Goal: Task Accomplishment & Management: Use online tool/utility

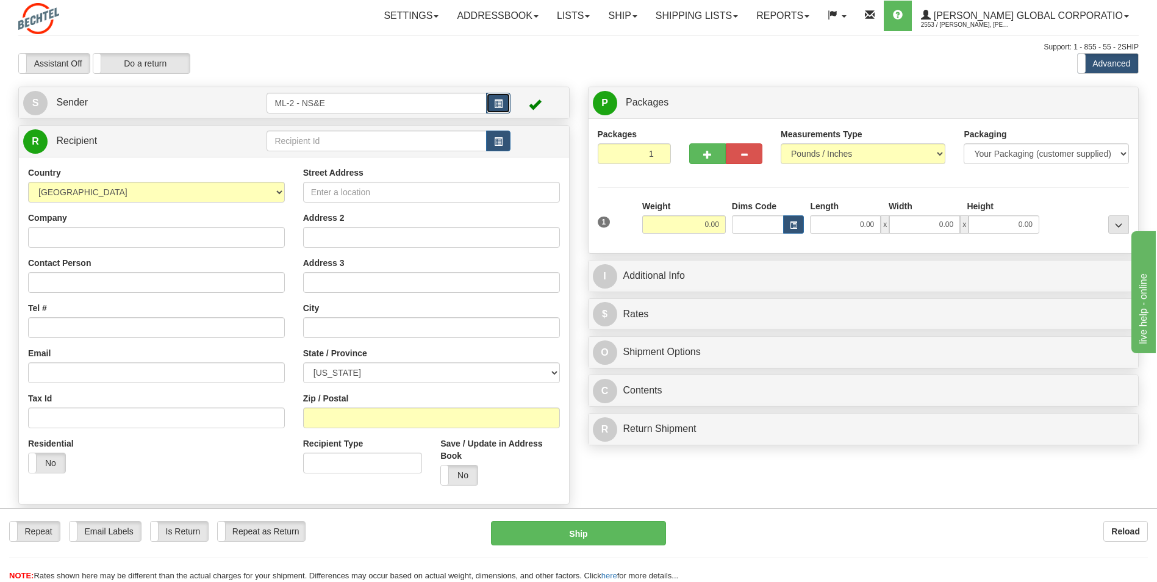
click at [500, 95] on button "button" at bounding box center [498, 103] width 24 height 21
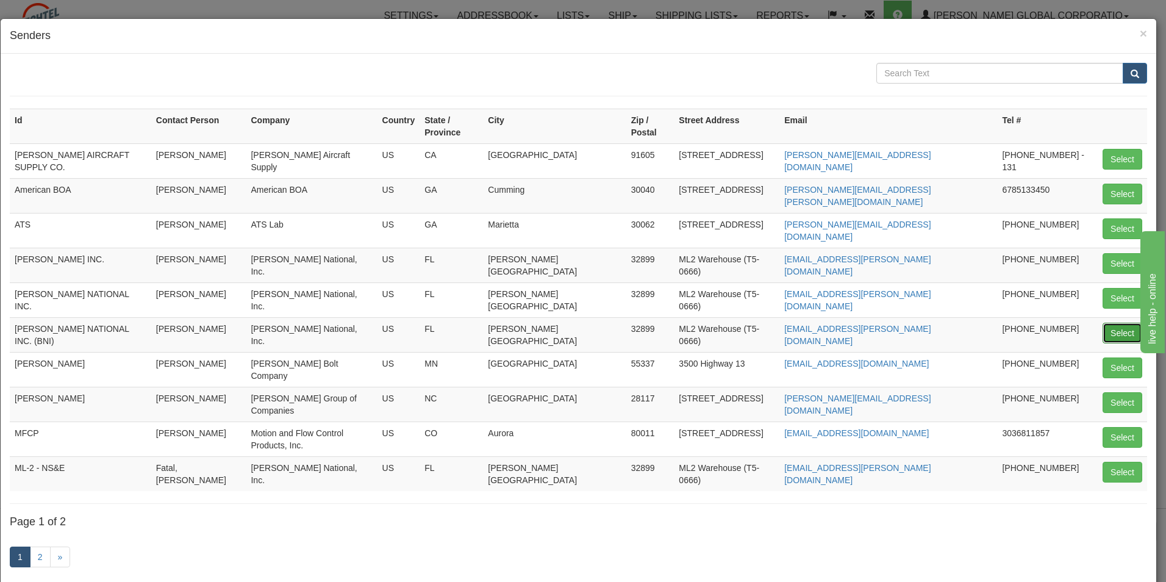
click at [1128, 323] on button "Select" at bounding box center [1123, 333] width 40 height 21
type input "[PERSON_NAME] NATIONAL INC. (BNI)"
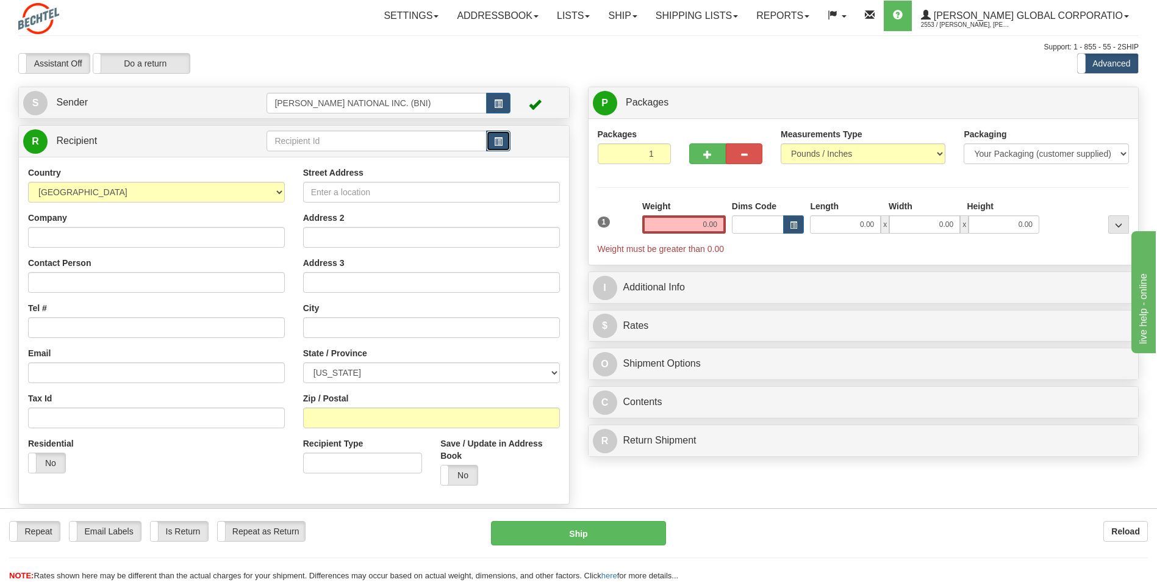
click at [496, 143] on span "button" at bounding box center [498, 142] width 9 height 8
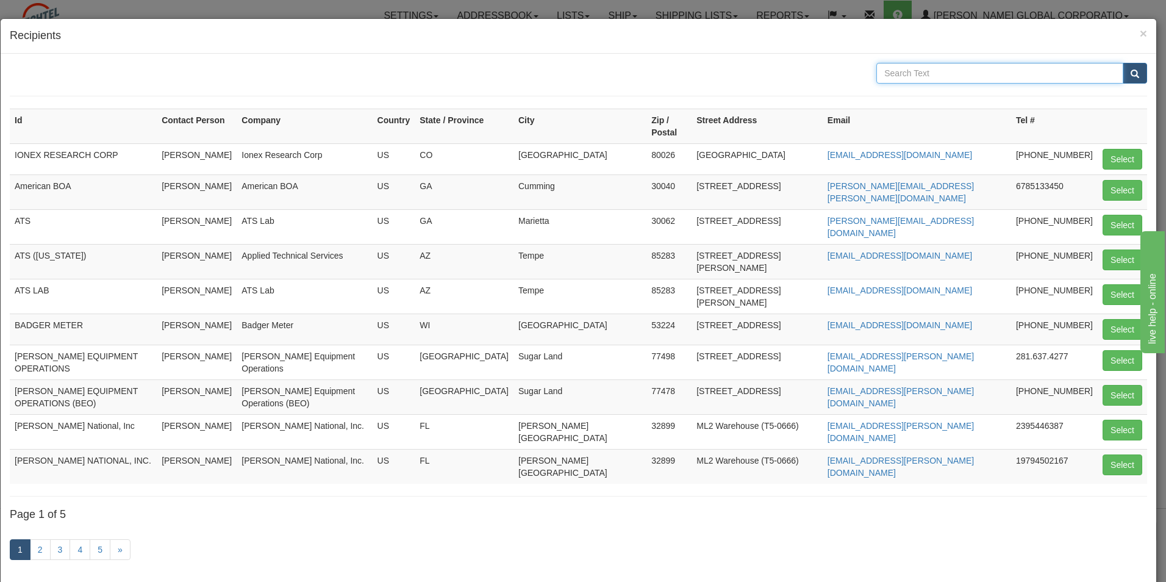
click at [994, 71] on input "text" at bounding box center [1000, 73] width 247 height 21
type input "TDS"
click at [1134, 77] on button "submit" at bounding box center [1135, 73] width 24 height 21
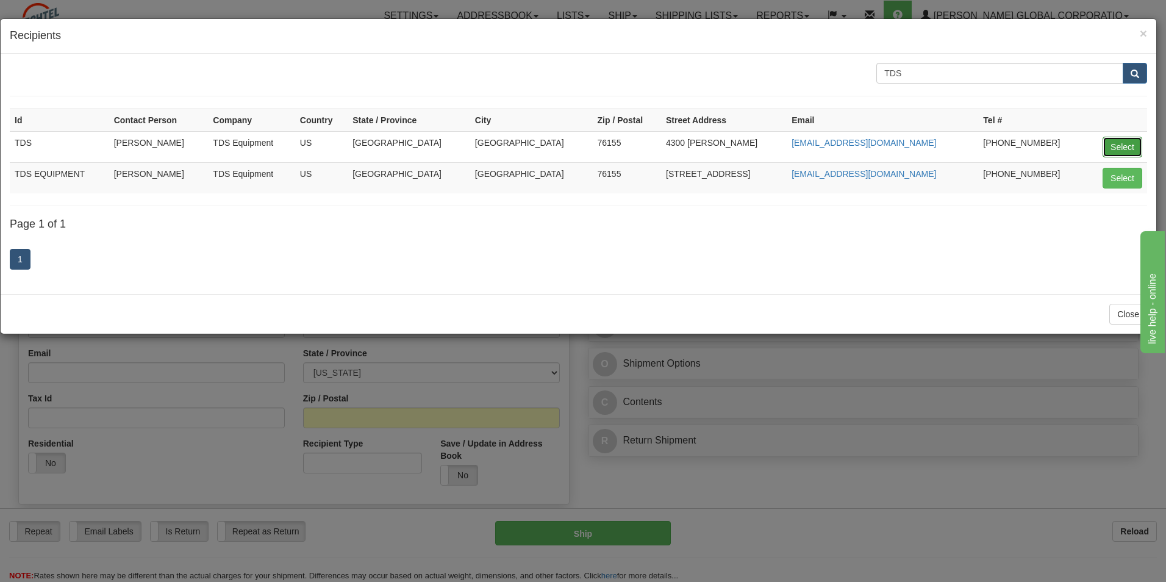
click at [1130, 146] on button "Select" at bounding box center [1123, 147] width 40 height 21
type input "TDS"
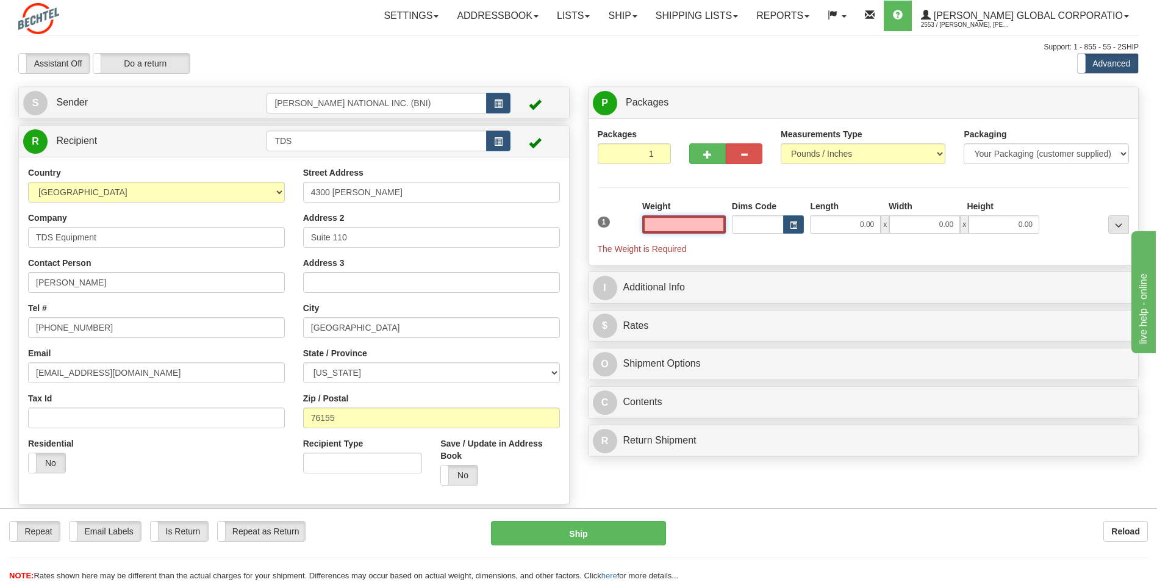
click at [678, 220] on input "text" at bounding box center [684, 224] width 84 height 18
type input "0.00"
click at [700, 225] on input "0.00" at bounding box center [684, 224] width 84 height 18
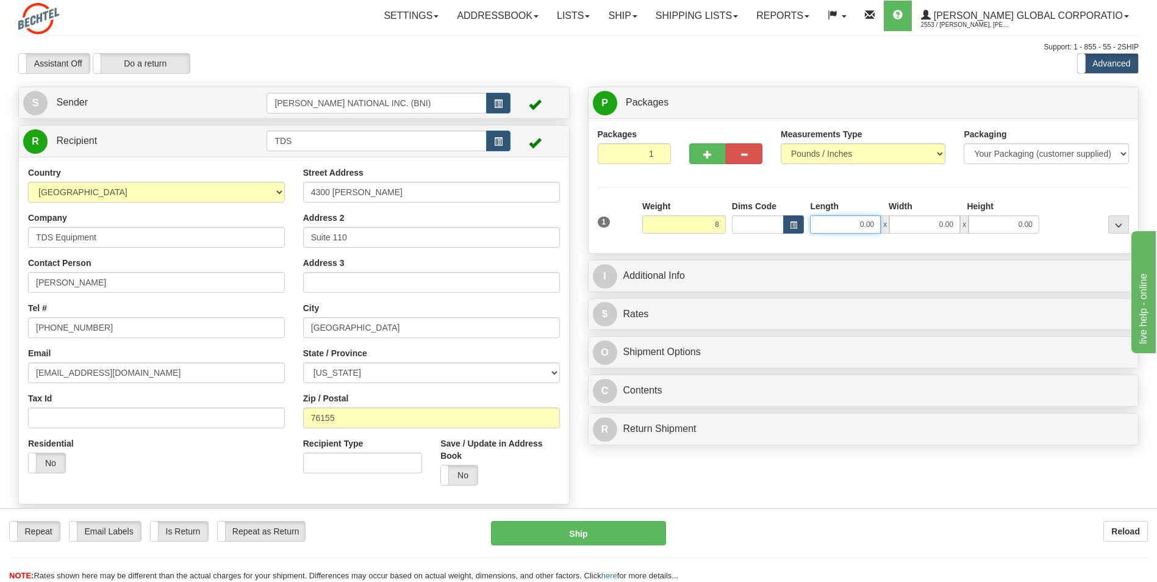
type input "8.00"
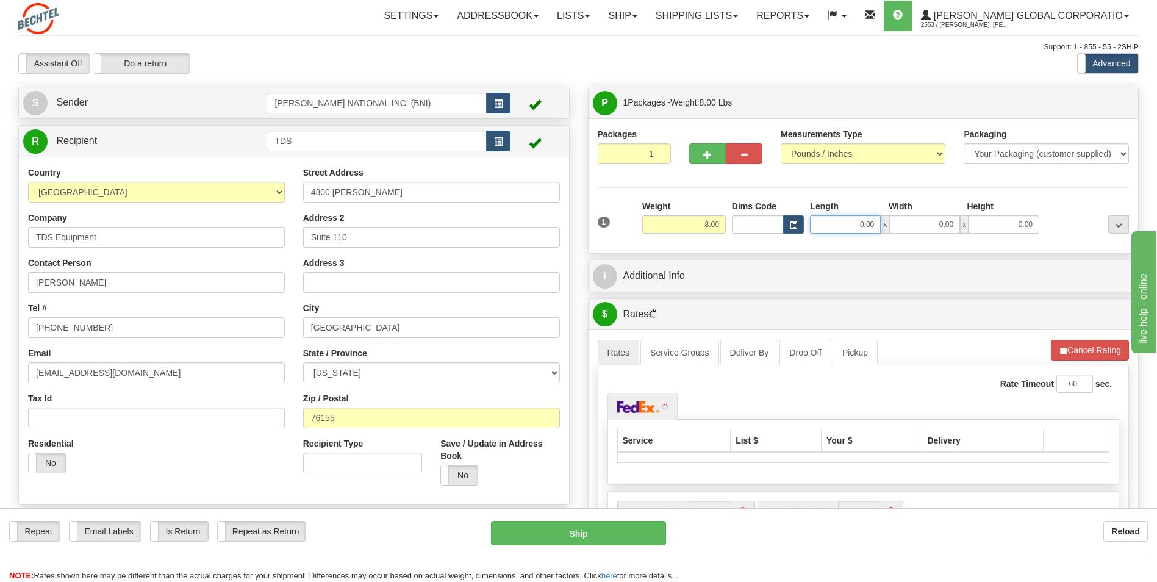
drag, startPoint x: 841, startPoint y: 217, endPoint x: 840, endPoint y: 225, distance: 8.6
click at [840, 223] on input "0.00" at bounding box center [845, 224] width 71 height 18
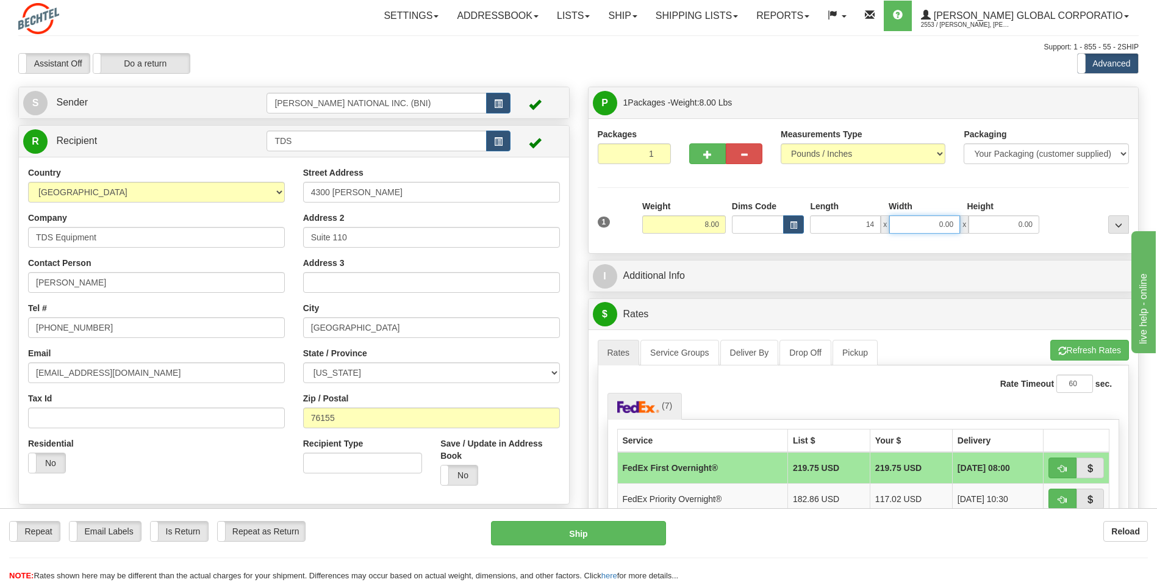
type input "14.00"
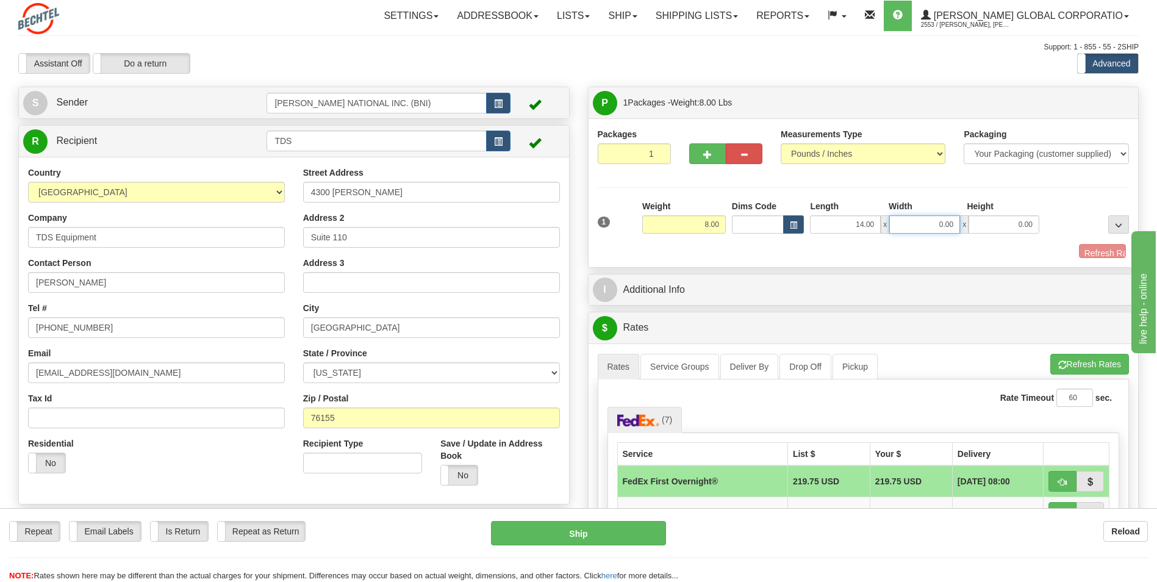
drag, startPoint x: 926, startPoint y: 219, endPoint x: 989, endPoint y: 213, distance: 63.7
click at [989, 213] on div "Length Width Height 14.00 x 0.00 x 0.00" at bounding box center [924, 217] width 235 height 34
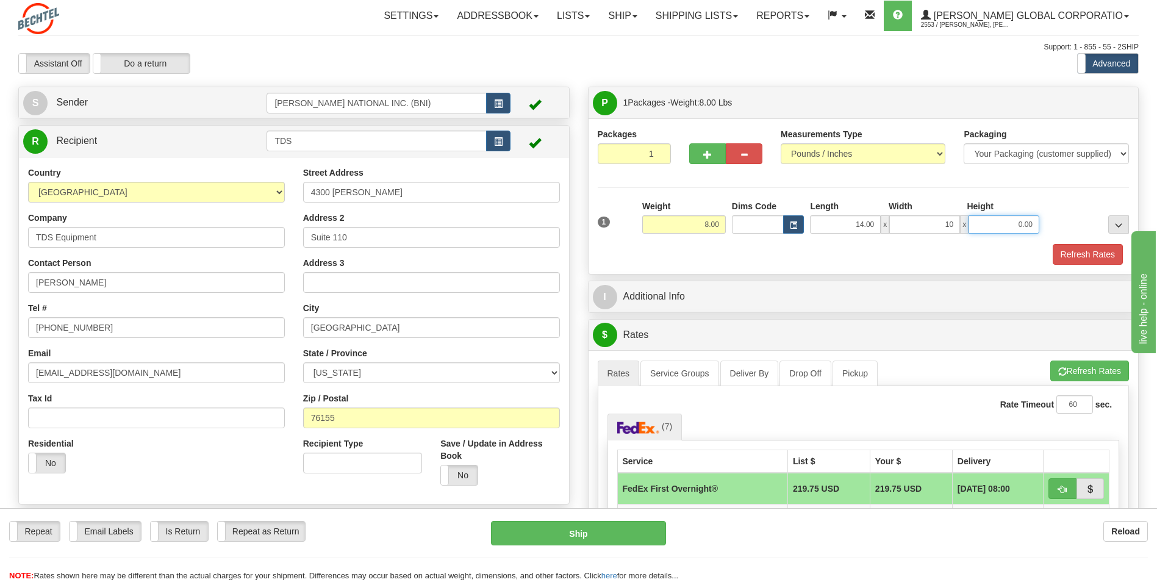
type input "10.00"
drag, startPoint x: 1010, startPoint y: 224, endPoint x: 1074, endPoint y: 230, distance: 64.3
click at [1074, 230] on div "1 Weight 8.00 Dims Code x x" at bounding box center [864, 221] width 538 height 43
type input "9.00"
click at [1081, 192] on div "Packages 1 1 Measurements Type" at bounding box center [864, 196] width 532 height 137
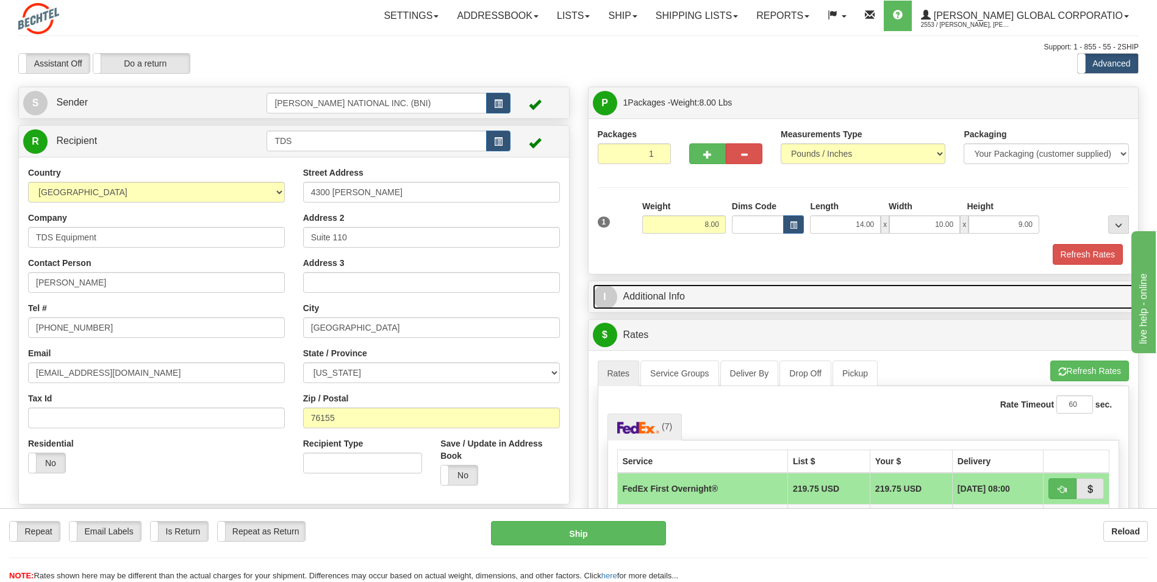
click at [845, 286] on link "I Additional Info" at bounding box center [864, 296] width 542 height 25
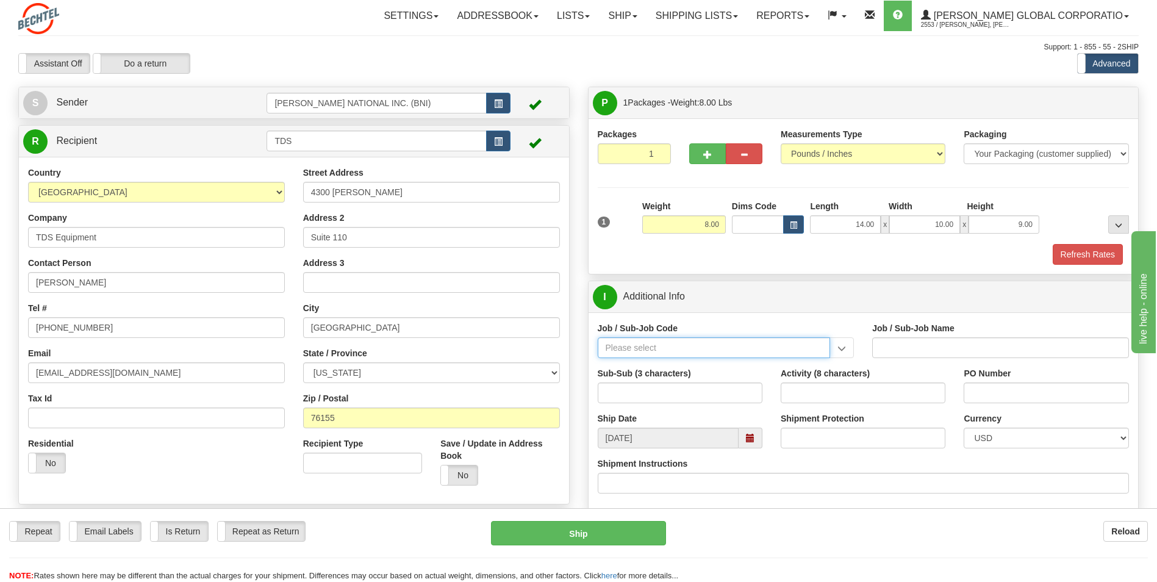
click at [686, 354] on input "Job / Sub-Job Code" at bounding box center [714, 347] width 233 height 21
drag, startPoint x: 655, startPoint y: 365, endPoint x: 719, endPoint y: 356, distance: 64.8
click at [654, 364] on div "26046-31P" at bounding box center [711, 366] width 221 height 13
type input "26046-31P"
type input "MOBILE LAUNCHER 2 - GENERAL REQUIREMENT / PROCURE"
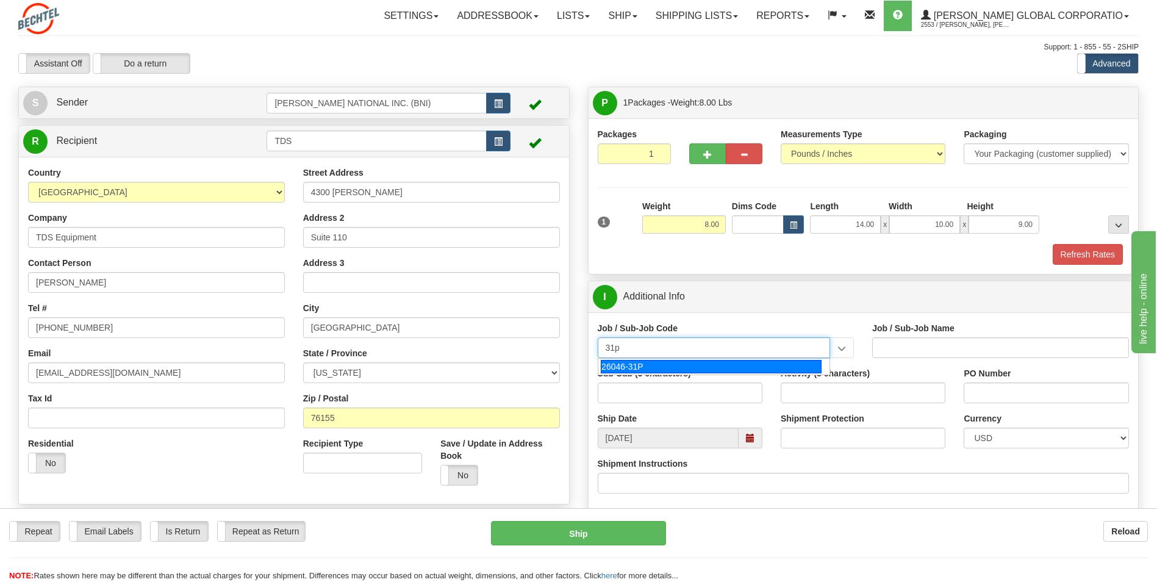
type input "26046-31P"
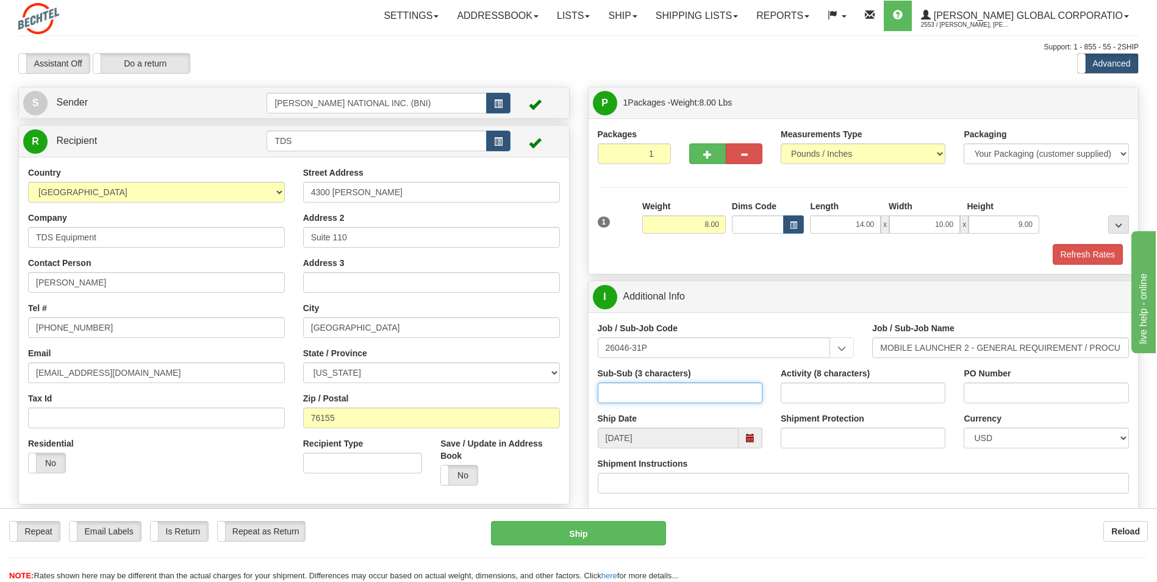
click at [689, 400] on input "Sub-Sub (3 characters)" at bounding box center [680, 392] width 165 height 21
type input "ML2"
click at [854, 395] on input "Activity (8 characters)" at bounding box center [863, 392] width 165 height 21
type input "00000085"
click at [1011, 387] on input "PO Number" at bounding box center [1046, 392] width 165 height 21
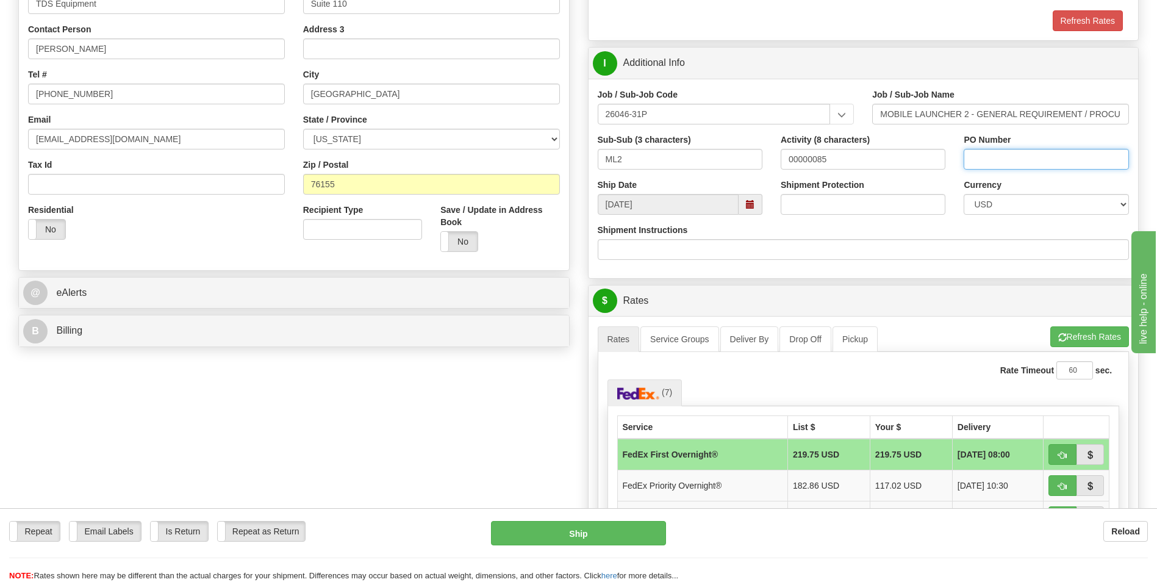
scroll to position [244, 0]
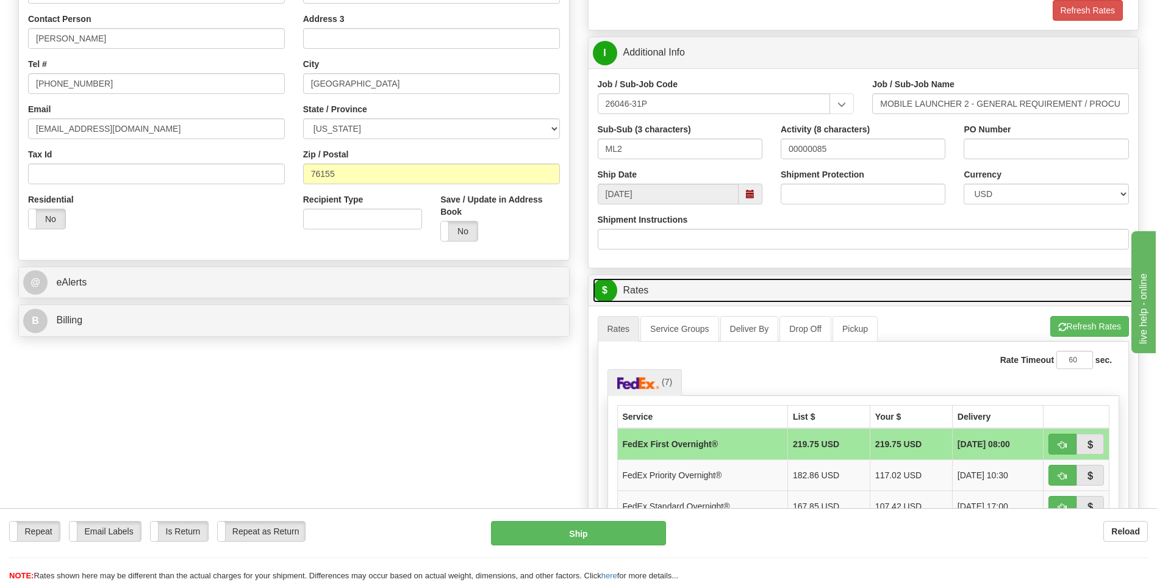
click at [818, 280] on link "$ Rates" at bounding box center [864, 290] width 542 height 25
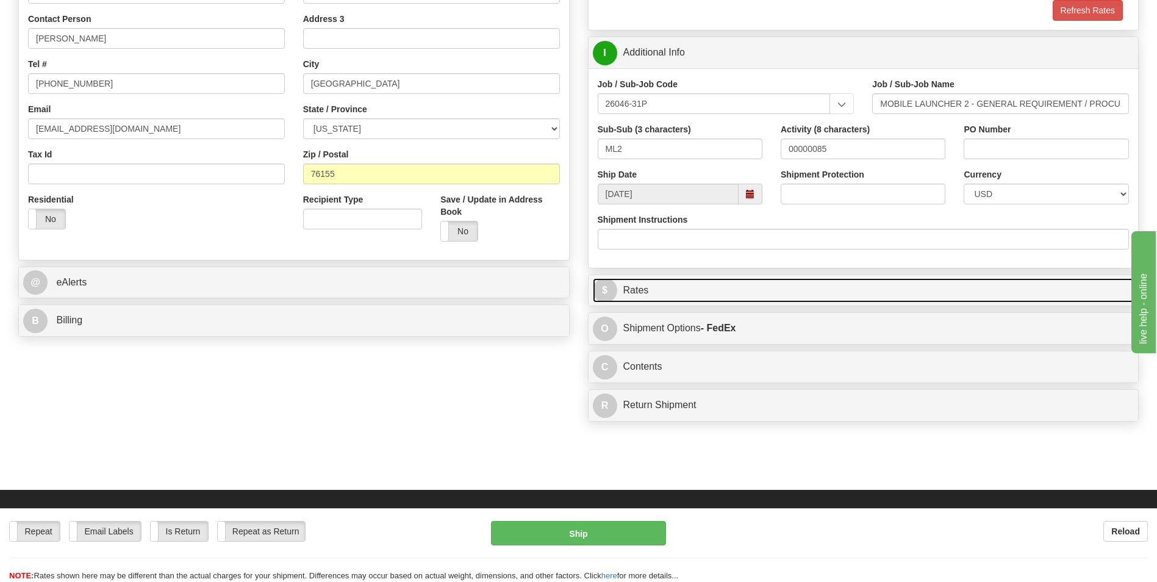
click at [832, 290] on link "$ Rates" at bounding box center [864, 290] width 542 height 25
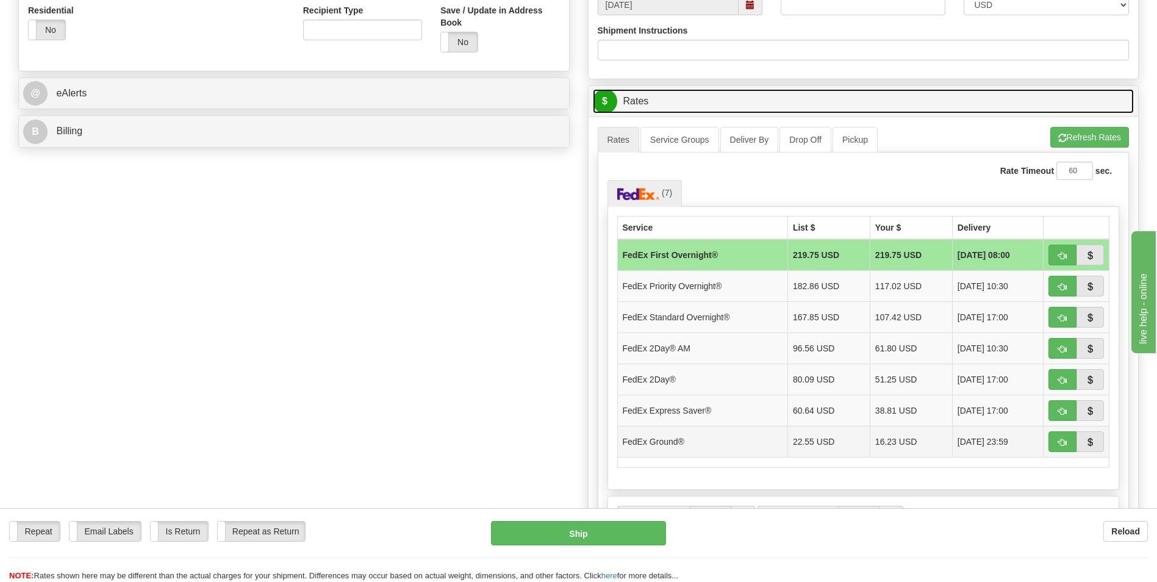
scroll to position [488, 0]
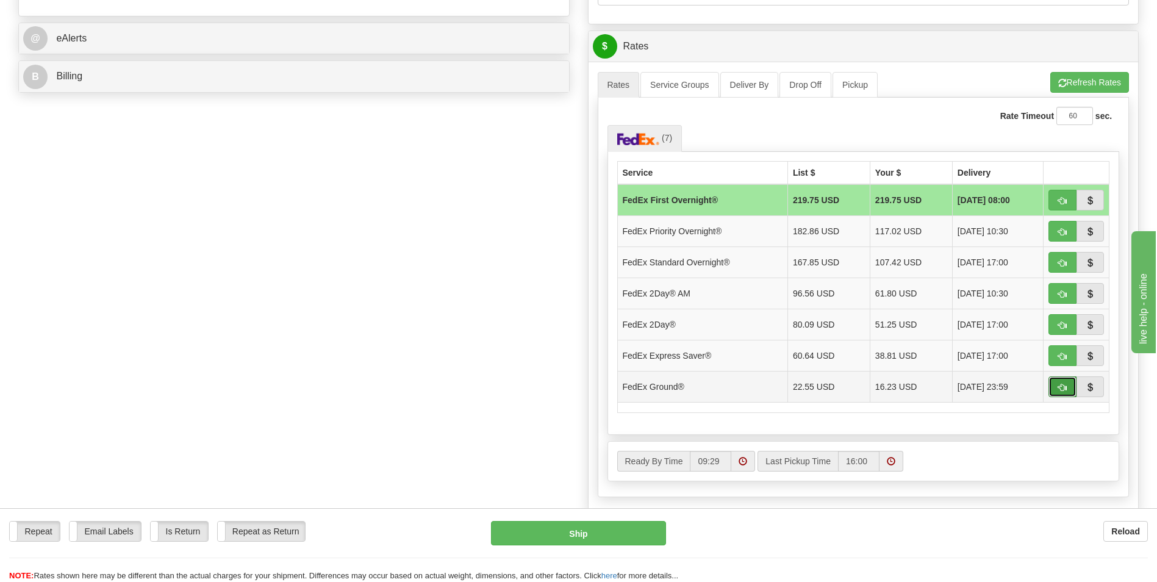
click at [1066, 390] on span "button" at bounding box center [1062, 388] width 9 height 8
type input "92"
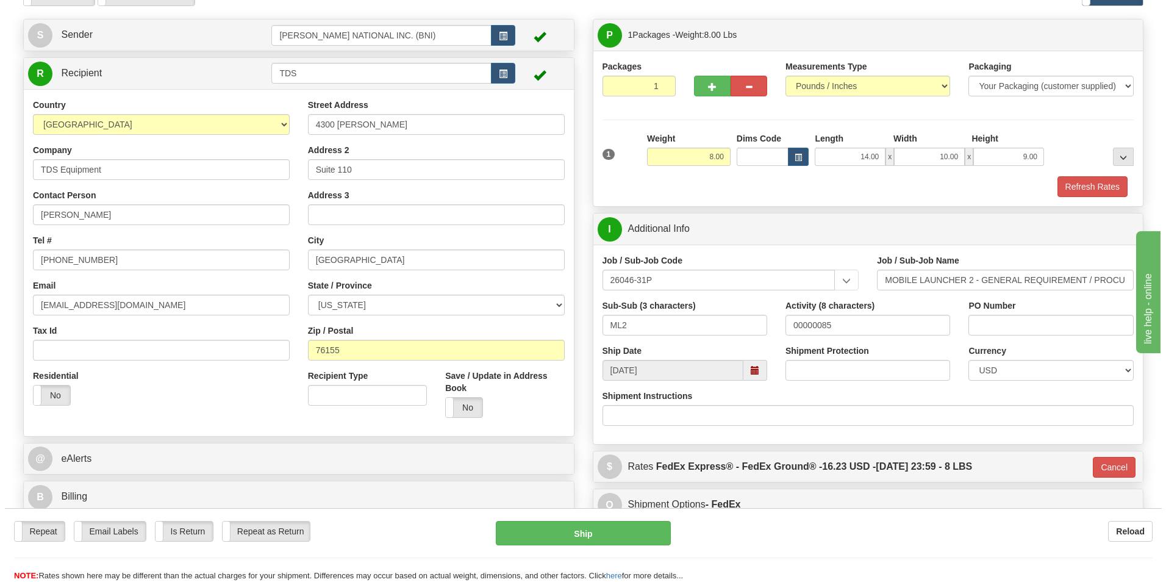
scroll to position [0, 0]
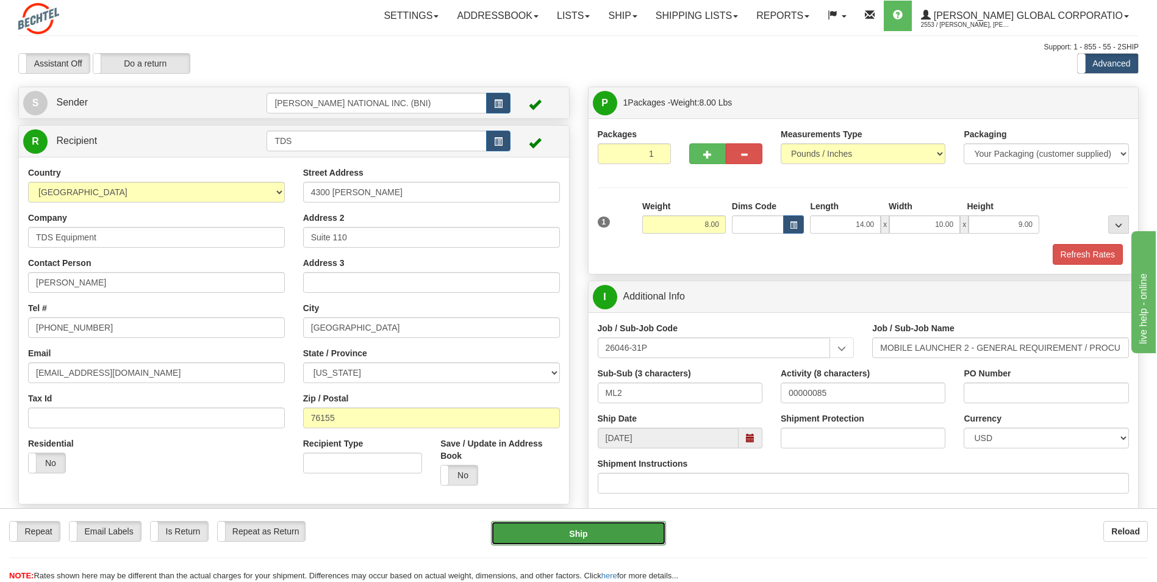
click at [628, 529] on button "Ship" at bounding box center [578, 533] width 174 height 24
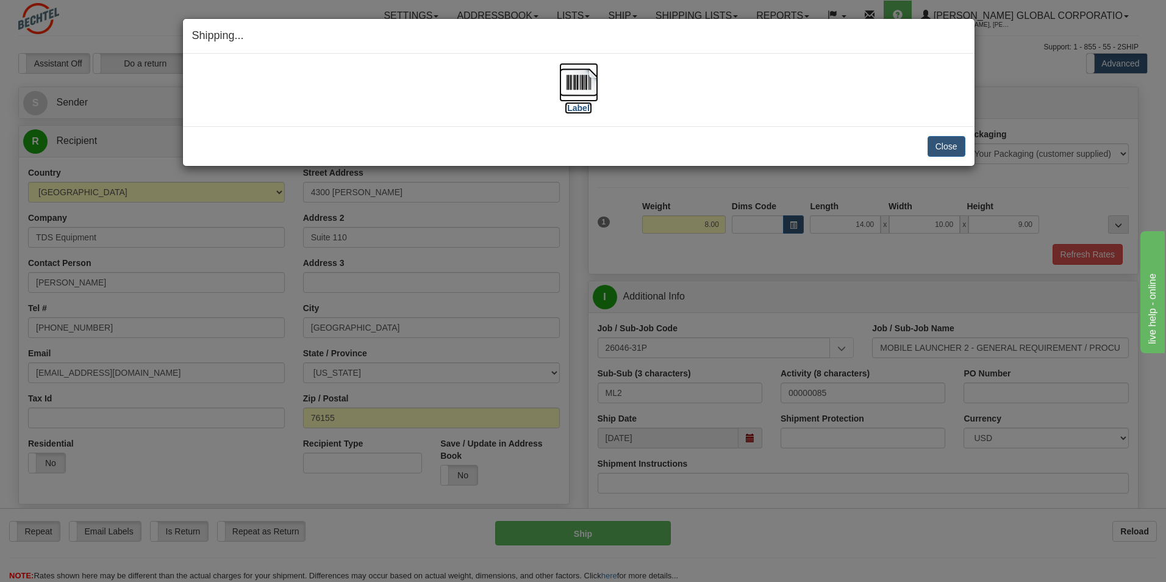
click at [587, 81] on img at bounding box center [578, 82] width 39 height 39
